Goal: Entertainment & Leisure: Consume media (video, audio)

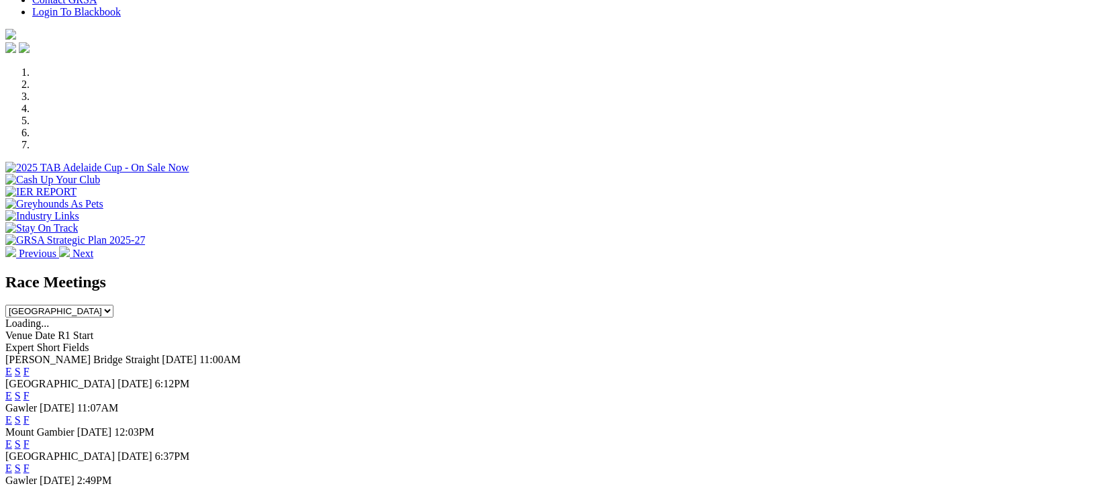
scroll to position [447, 0]
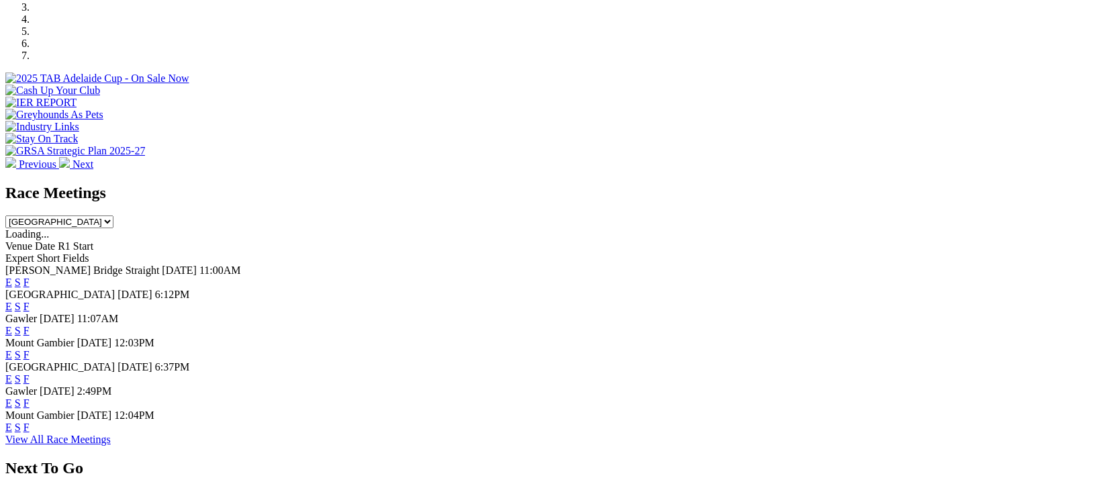
click at [30, 405] on link "F" at bounding box center [26, 402] width 6 height 11
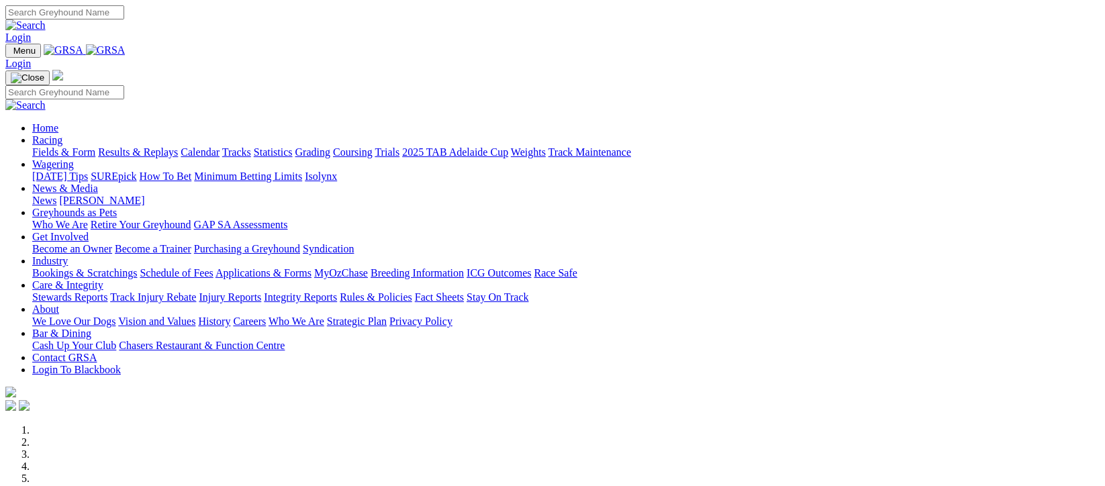
scroll to position [626, 0]
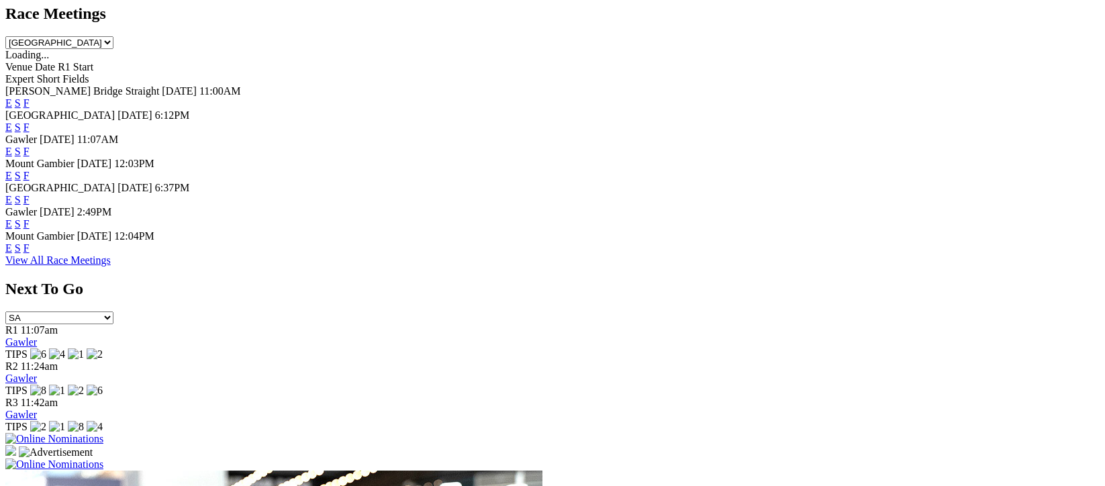
click at [111, 266] on link "View All Race Meetings" at bounding box center [57, 259] width 105 height 11
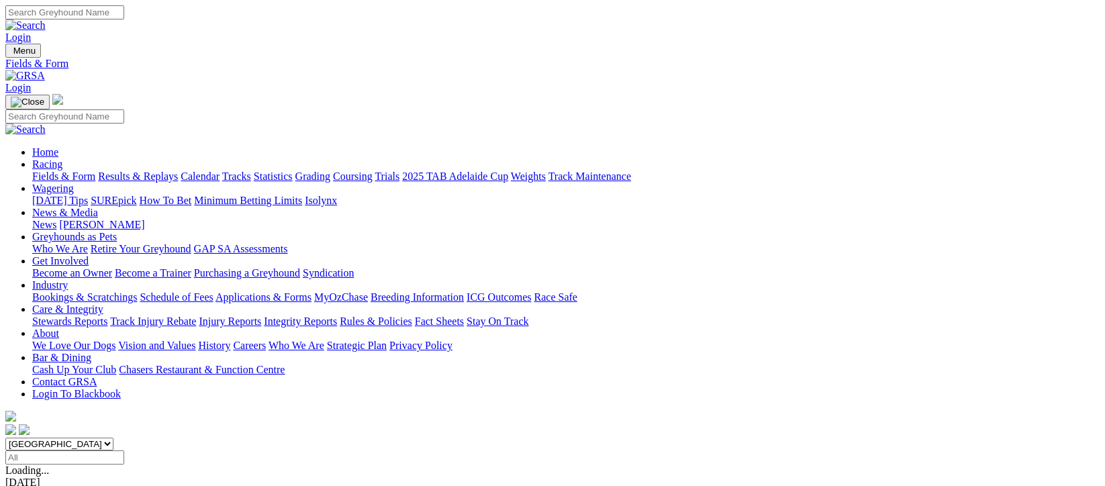
click at [124, 450] on input "Select date" at bounding box center [64, 457] width 119 height 14
type input "Today, 30 Sep 2025"
click at [178, 171] on link "Results & Replays" at bounding box center [138, 176] width 80 height 11
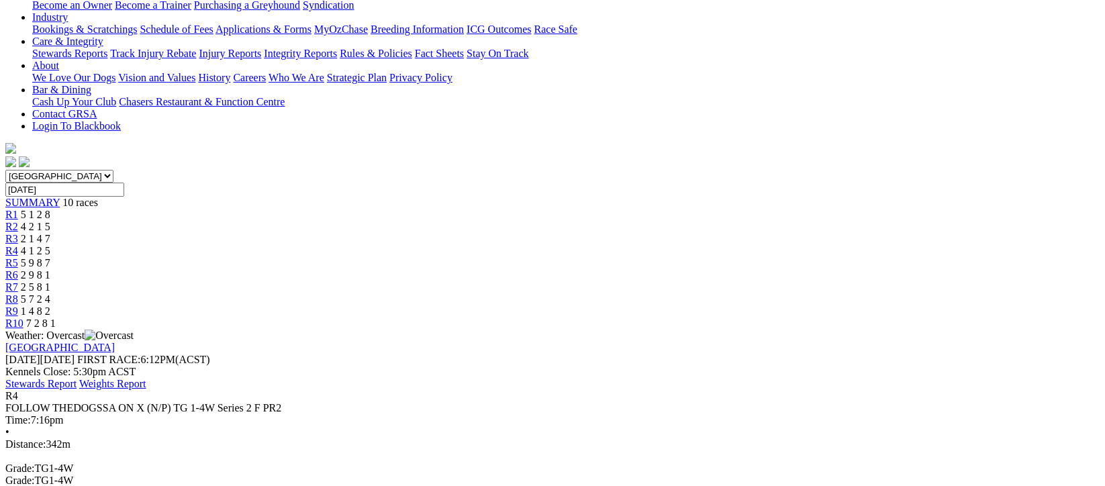
scroll to position [358, 0]
